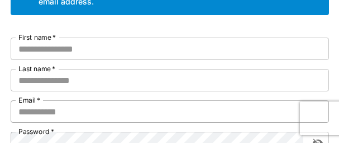
scroll to position [112, 0]
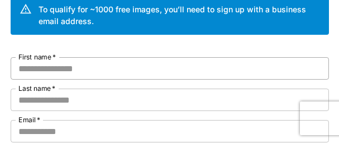
click at [94, 73] on input "First name   *" at bounding box center [170, 68] width 319 height 22
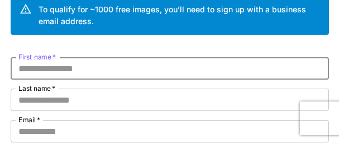
paste input "********"
type input "********"
click at [72, 98] on input "Last name   *" at bounding box center [170, 99] width 319 height 22
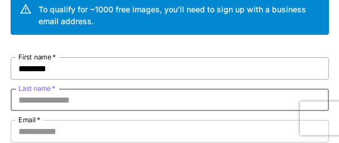
paste input "*********"
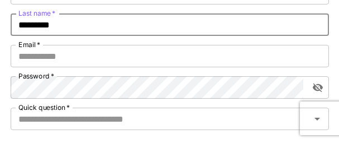
scroll to position [168, 0]
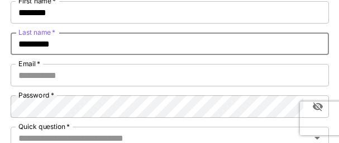
drag, startPoint x: 68, startPoint y: 42, endPoint x: 16, endPoint y: 44, distance: 51.5
click at [16, 44] on input "*********" at bounding box center [170, 43] width 319 height 22
type input "*********"
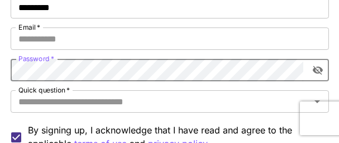
scroll to position [224, 0]
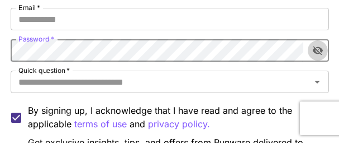
click at [318, 50] on icon "toggle password visibility" at bounding box center [317, 50] width 11 height 11
click at [0, 50] on div "Kick off with ~1000 free images! 🎈 Welcome to Runware To qualify for ~1000 free…" at bounding box center [169, 43] width 339 height 534
click at [207, 79] on input "Quick question   *" at bounding box center [160, 82] width 293 height 16
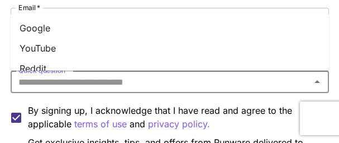
click at [42, 42] on li "YouTube" at bounding box center [170, 48] width 319 height 20
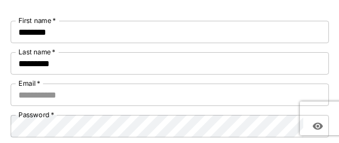
scroll to position [168, 0]
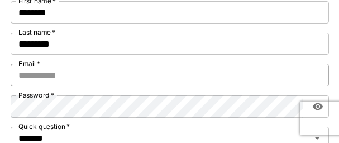
click at [98, 76] on input "Email   *" at bounding box center [170, 75] width 319 height 22
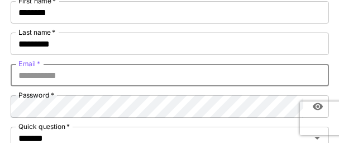
paste input "**********"
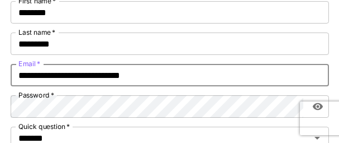
type input "**********"
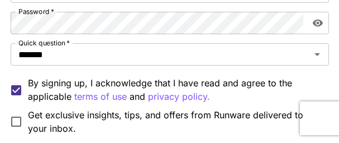
scroll to position [279, 0]
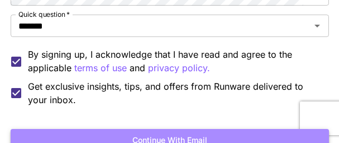
click at [162, 136] on button "Continue with email" at bounding box center [170, 140] width 319 height 23
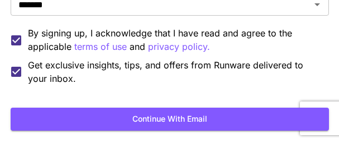
scroll to position [319, 0]
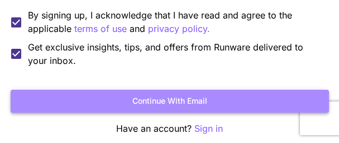
click at [146, 102] on button "Continue with email" at bounding box center [170, 100] width 319 height 23
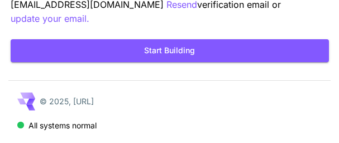
scroll to position [120, 0]
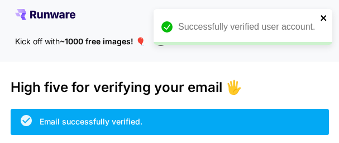
click at [324, 18] on icon "close" at bounding box center [324, 18] width 6 height 6
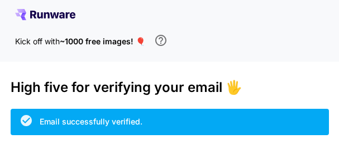
click at [45, 12] on icon at bounding box center [45, 14] width 60 height 11
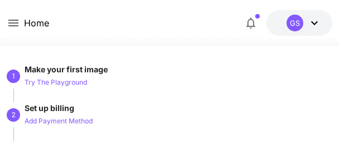
click at [314, 23] on icon at bounding box center [314, 23] width 7 height 4
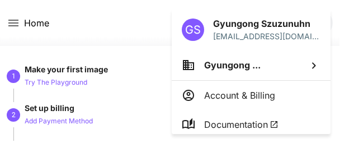
click at [118, 16] on div at bounding box center [174, 71] width 349 height 143
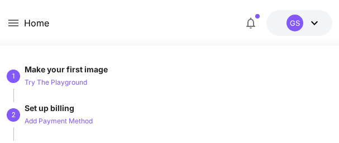
click at [314, 21] on icon at bounding box center [314, 22] width 13 height 13
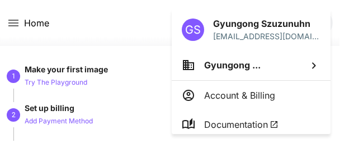
click at [143, 22] on div at bounding box center [174, 71] width 349 height 143
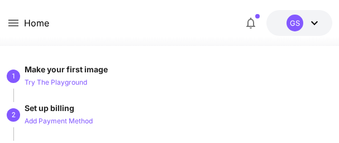
click at [10, 20] on icon at bounding box center [13, 22] width 13 height 13
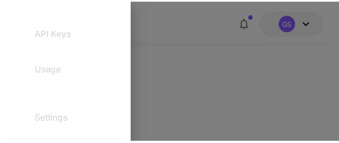
scroll to position [224, 0]
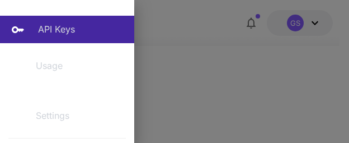
click at [51, 25] on p "API Keys" at bounding box center [56, 28] width 37 height 13
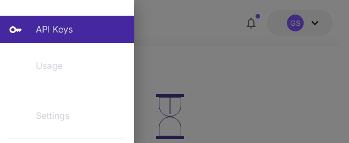
click at [277, 70] on div at bounding box center [174, 71] width 349 height 143
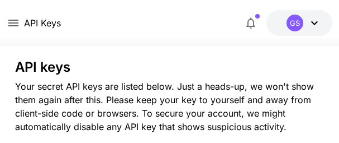
click at [191, 28] on div "API Keys $0.05 credits left GS" at bounding box center [170, 23] width 326 height 26
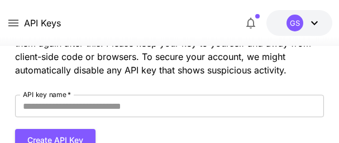
scroll to position [56, 0]
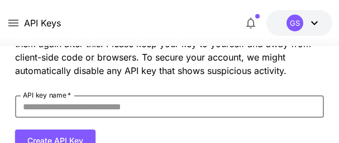
click at [68, 107] on input "API key name   *" at bounding box center [170, 106] width 310 height 22
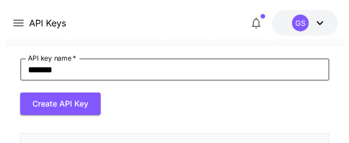
scroll to position [112, 0]
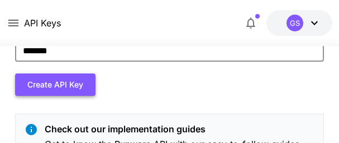
type input "*******"
click at [49, 82] on button "Create API Key" at bounding box center [55, 84] width 80 height 23
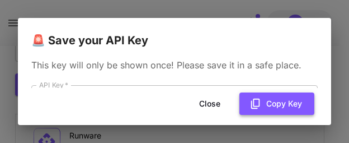
drag, startPoint x: 278, startPoint y: 103, endPoint x: 305, endPoint y: 97, distance: 28.2
click at [279, 103] on button "Copy Key" at bounding box center [276, 103] width 75 height 23
